Goal: Task Accomplishment & Management: Manage account settings

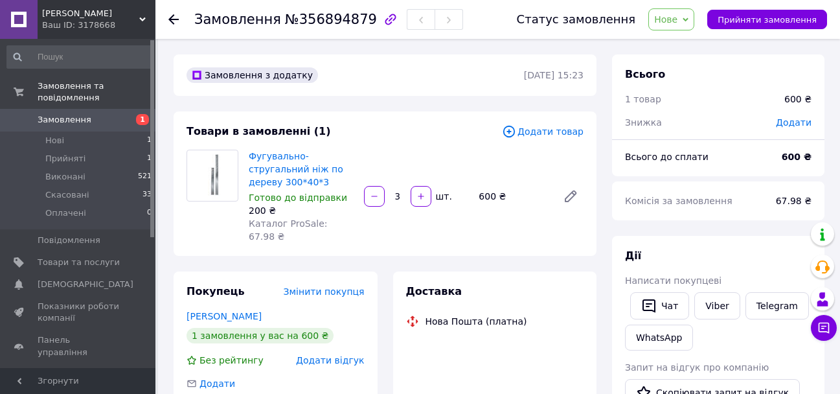
click at [678, 17] on span "Нове" at bounding box center [665, 19] width 23 height 10
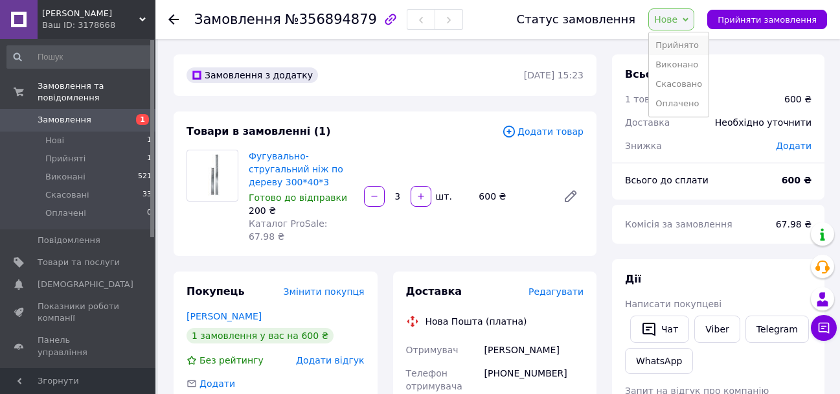
click at [687, 47] on li "Прийнято" at bounding box center [679, 45] width 60 height 19
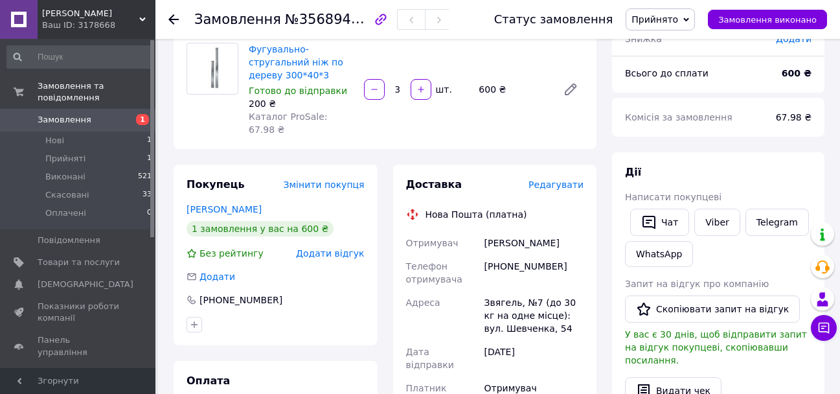
scroll to position [130, 0]
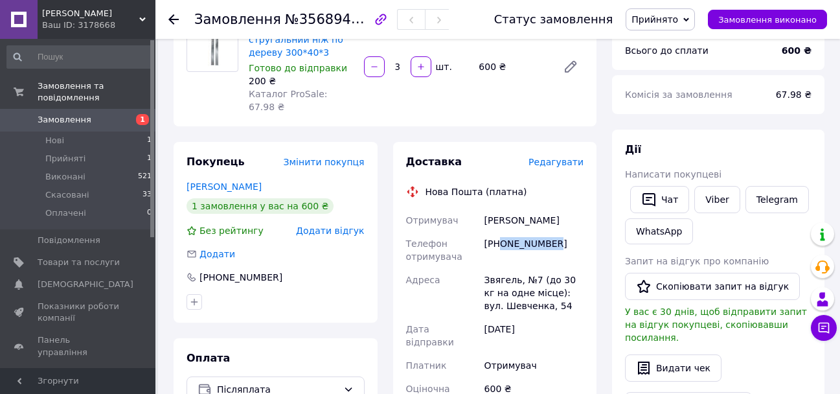
drag, startPoint x: 570, startPoint y: 223, endPoint x: 505, endPoint y: 222, distance: 65.4
click at [505, 232] on div "[PHONE_NUMBER]" at bounding box center [534, 250] width 104 height 36
drag, startPoint x: 508, startPoint y: 220, endPoint x: 507, endPoint y: 230, distance: 10.4
click at [508, 233] on div "[PHONE_NUMBER]" at bounding box center [534, 250] width 104 height 36
drag, startPoint x: 501, startPoint y: 218, endPoint x: 547, endPoint y: 218, distance: 45.3
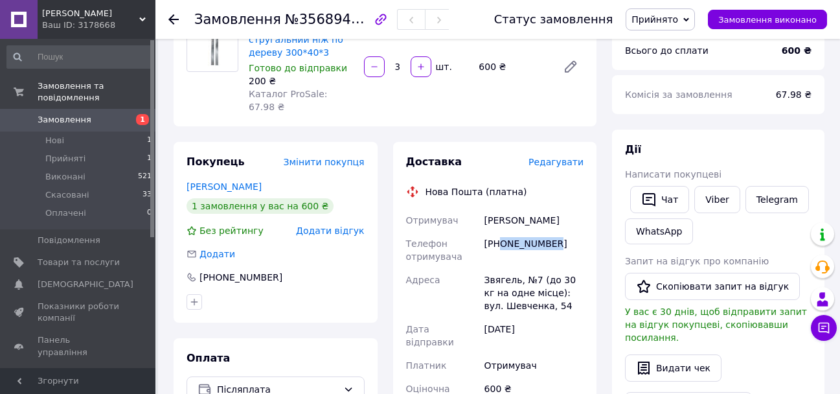
click at [550, 232] on div "[PHONE_NUMBER]" at bounding box center [534, 250] width 104 height 36
copy div "0676079553"
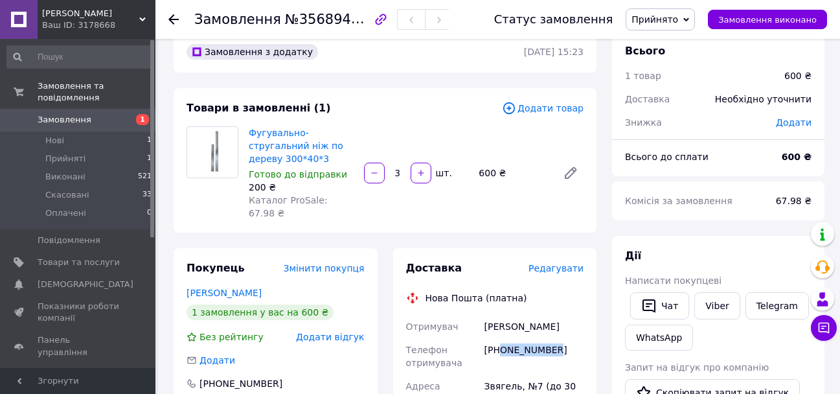
scroll to position [0, 0]
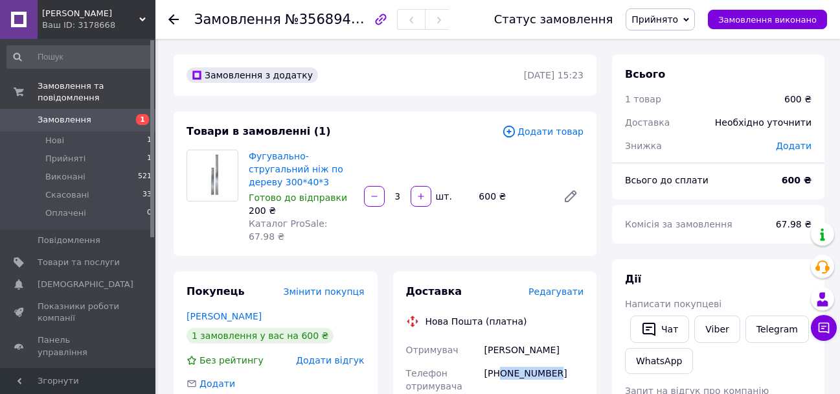
click at [523, 361] on div "[PHONE_NUMBER]" at bounding box center [534, 379] width 104 height 36
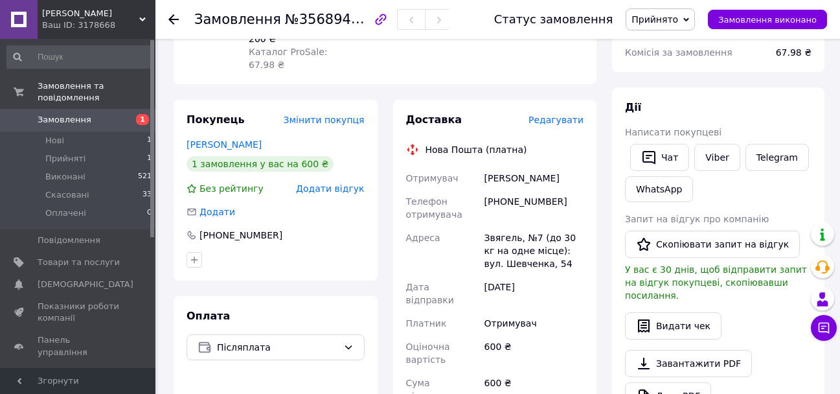
scroll to position [194, 0]
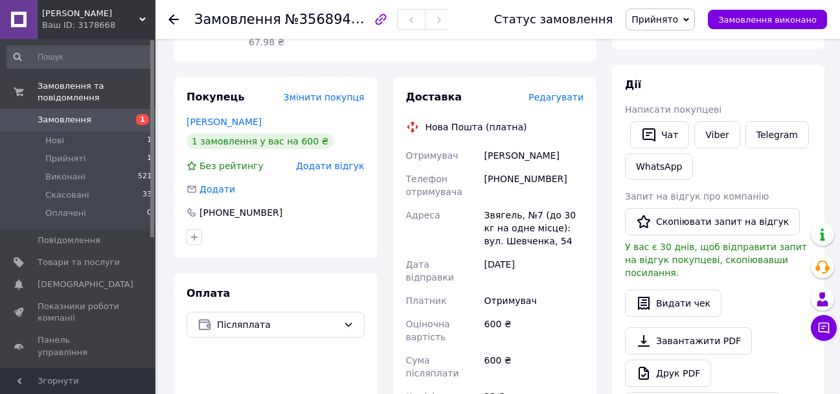
drag, startPoint x: 662, startPoint y: 12, endPoint x: 672, endPoint y: 36, distance: 26.1
click at [663, 15] on span "Прийнято" at bounding box center [660, 19] width 69 height 22
click at [677, 44] on li "Виконано" at bounding box center [660, 45] width 68 height 19
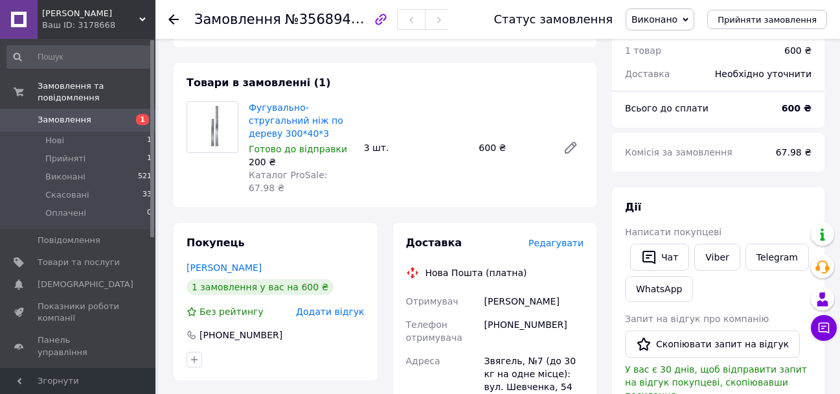
scroll to position [130, 0]
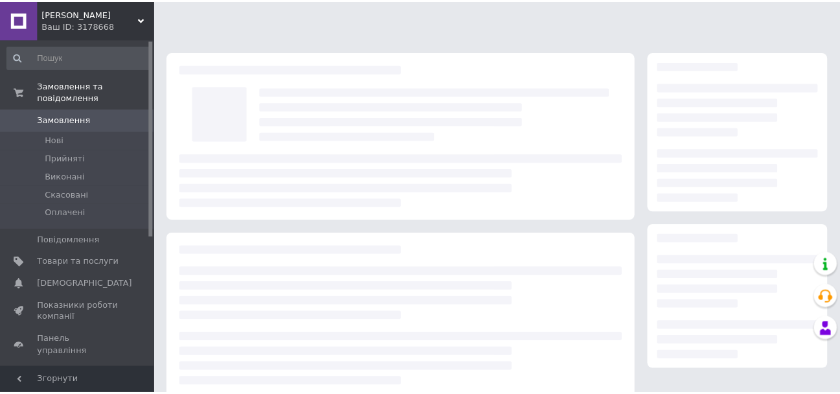
scroll to position [130, 0]
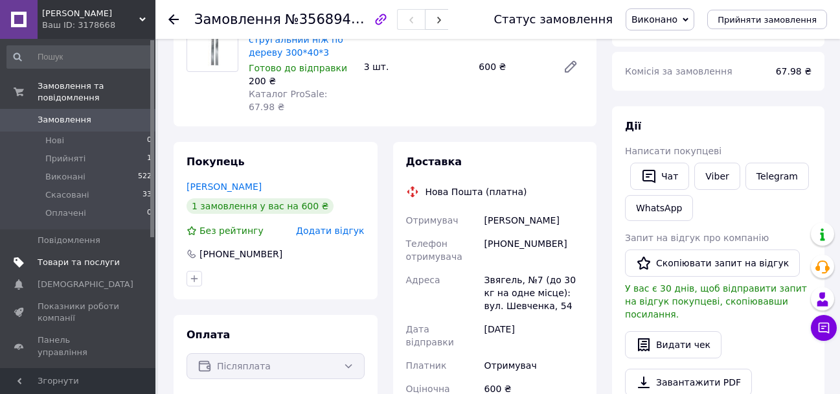
click at [79, 257] on span "Товари та послуги" at bounding box center [79, 263] width 82 height 12
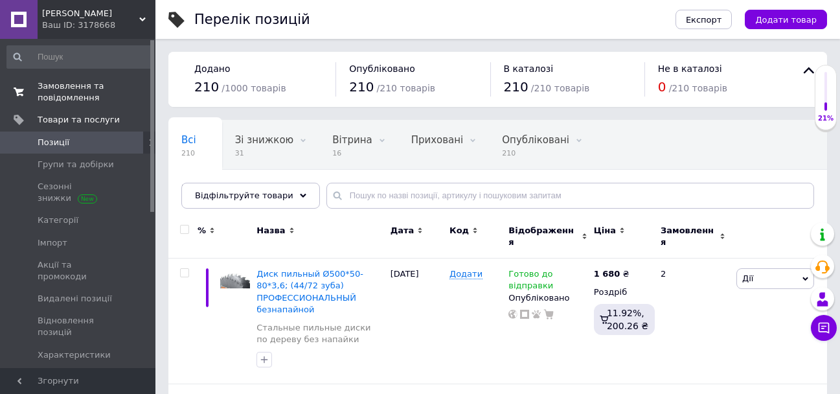
click at [86, 95] on span "Замовлення та повідомлення" at bounding box center [79, 91] width 82 height 23
